Goal: Use online tool/utility: Use online tool/utility

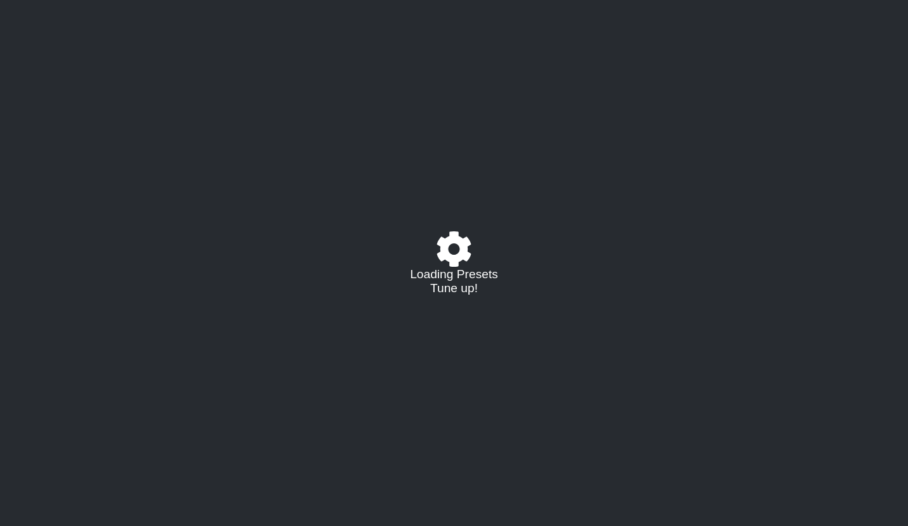
select select "/023177548424"
select select "A"
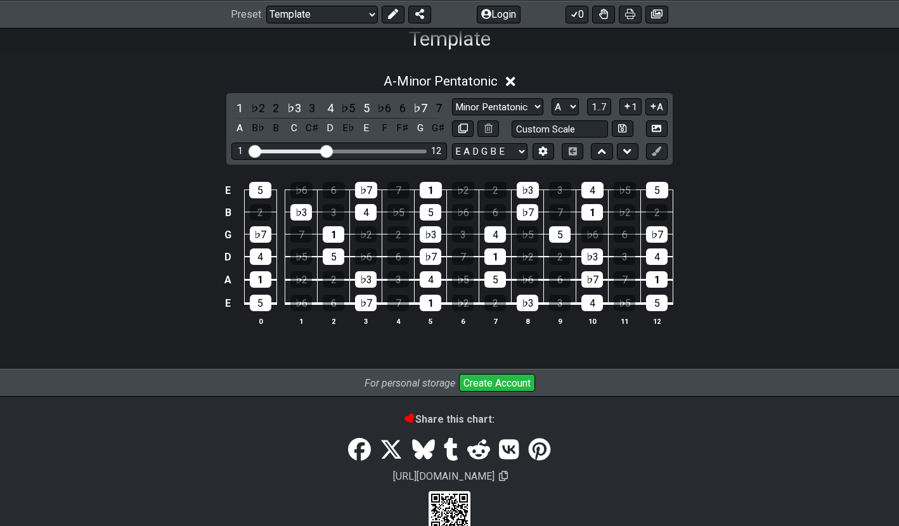
scroll to position [243, 0]
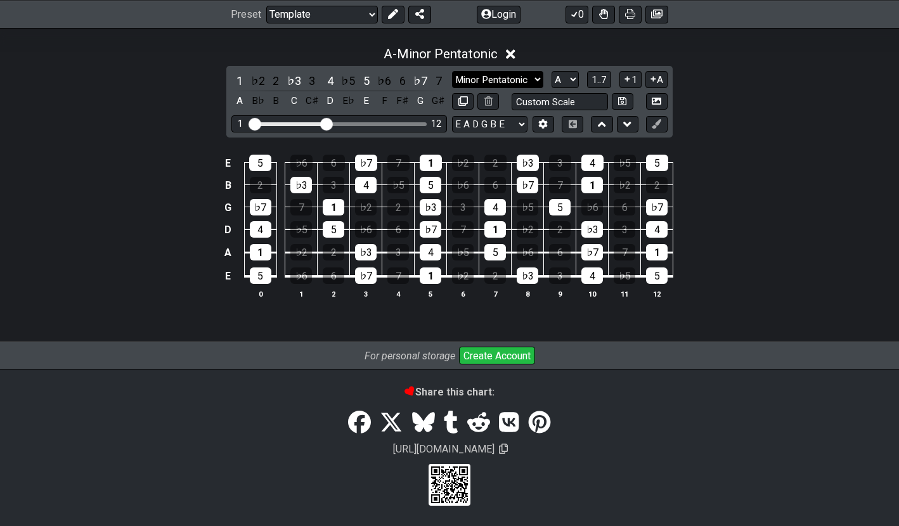
click at [518, 79] on select "Minor Pentatonic Major 3rds Minor Pentatonic Major Pentatonic Minor Blues Major…" at bounding box center [497, 79] width 91 height 17
select select "Major Pentatonic"
click at [452, 88] on select "Minor Pentatonic Major 3rds Minor Pentatonic Major Pentatonic Minor Blues Major…" at bounding box center [497, 79] width 91 height 17
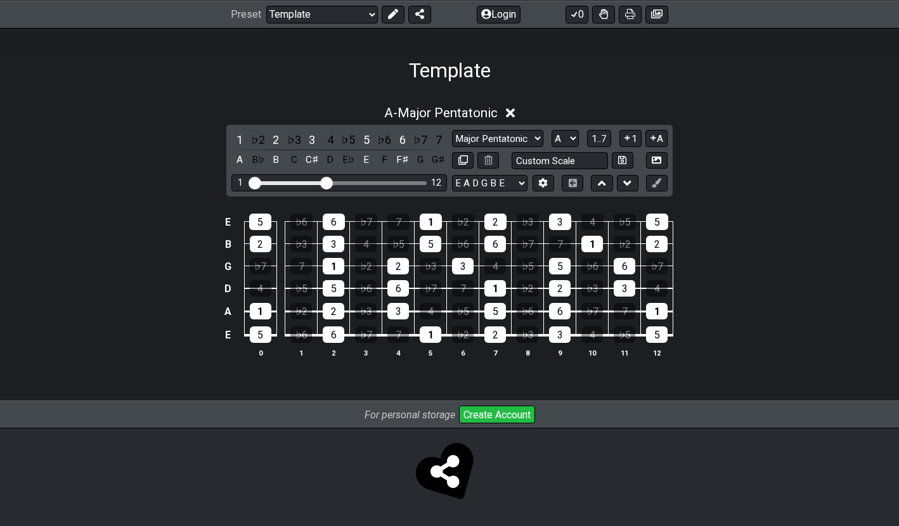
scroll to position [184, 0]
click at [532, 139] on select "Minor Pentatonic Major 3rds Minor Pentatonic Major Pentatonic Minor Blues Major…" at bounding box center [497, 138] width 91 height 17
click at [572, 133] on select "A♭ A A♯ B♭ B C C♯ D♭ D D♯ E♭ E F F♯ G♭ G G♯" at bounding box center [564, 138] width 27 height 17
click at [551, 130] on select "A♭ A A♯ B♭ B C C♯ D♭ D D♯ E♭ E F F♯ G♭ G G♯" at bounding box center [564, 138] width 27 height 17
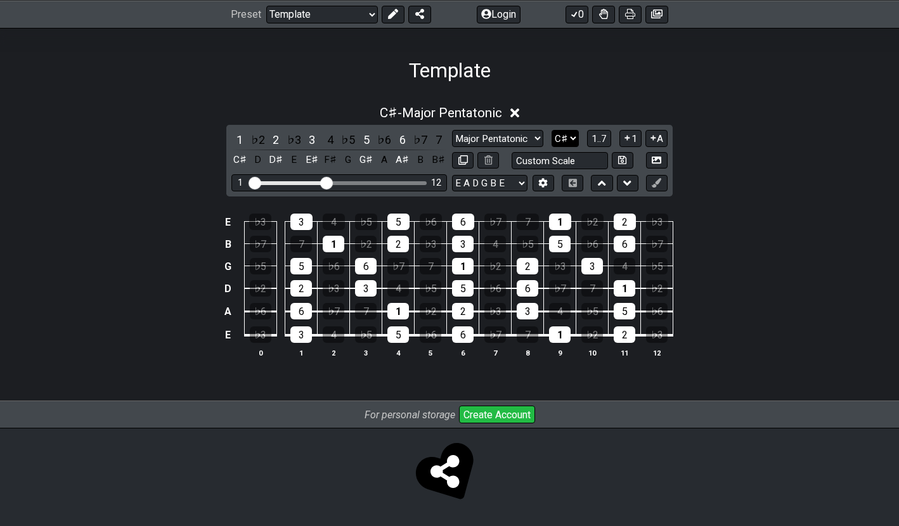
click at [572, 139] on select "A♭ A A♯ B♭ B C C♯ D♭ D D♯ E♭ E F F♯ G♭ G G♯" at bounding box center [564, 138] width 27 height 17
select select "C"
click at [551, 130] on select "A♭ A A♯ B♭ B C C♯ D♭ D D♯ E♭ E F F♯ G♭ G G♯" at bounding box center [564, 138] width 27 height 17
